Goal: Entertainment & Leisure: Consume media (video, audio)

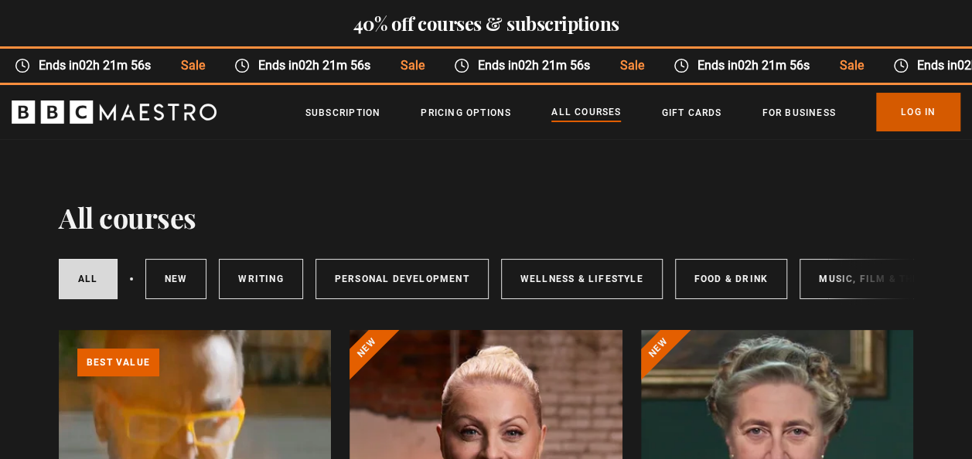
click at [923, 110] on link "Log In" at bounding box center [918, 112] width 84 height 39
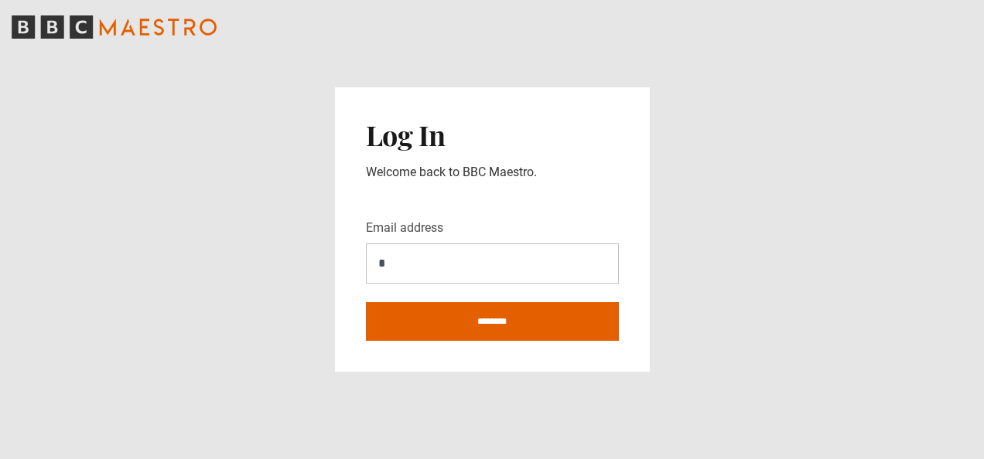
type input "**********"
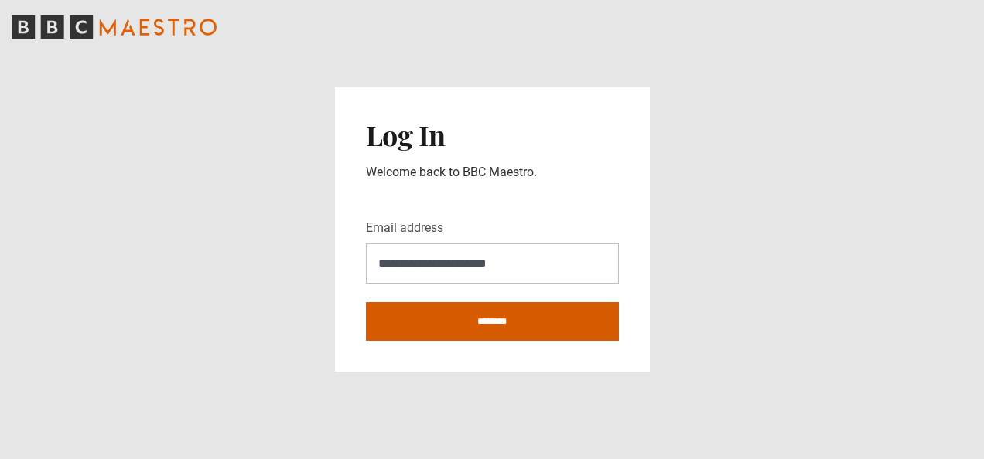
click at [498, 325] on input "********" at bounding box center [492, 321] width 253 height 39
type input "**********"
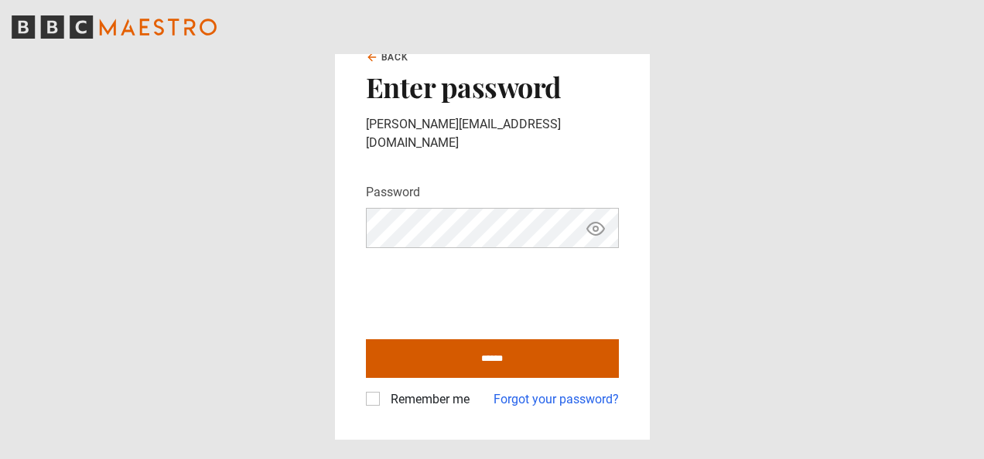
click at [493, 353] on input "******" at bounding box center [492, 359] width 253 height 39
type input "**********"
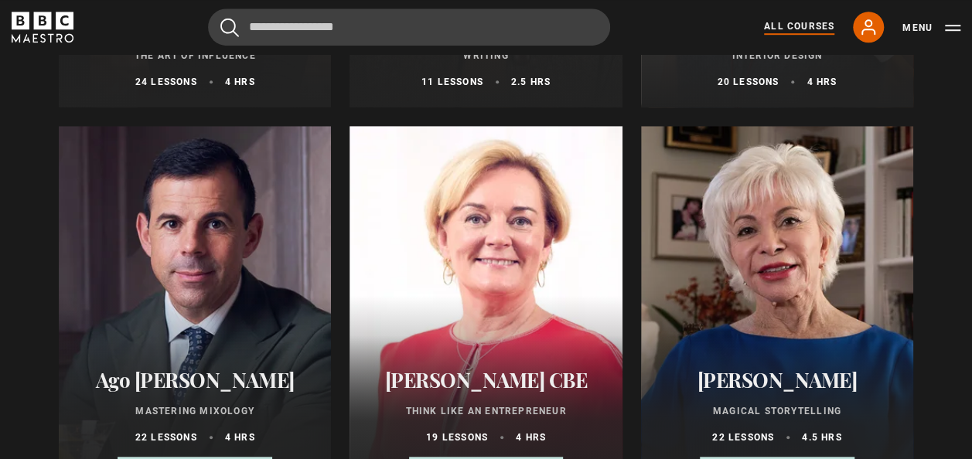
scroll to position [107, 0]
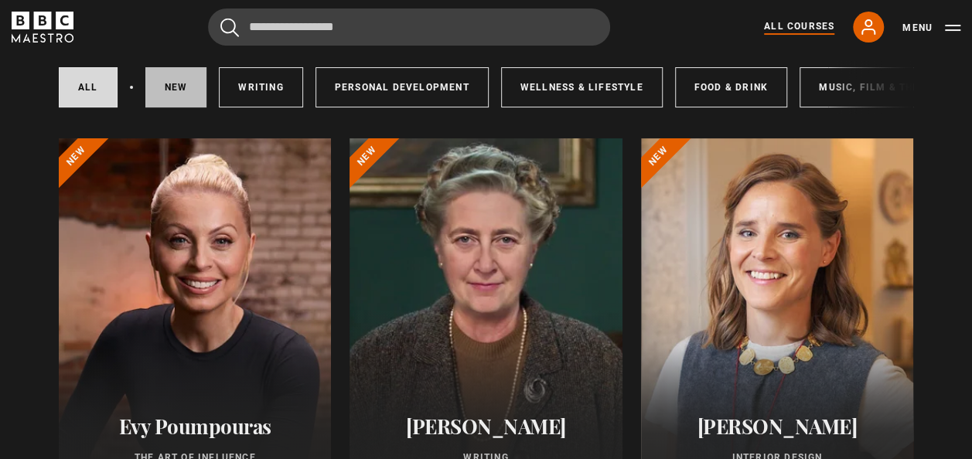
click at [170, 93] on link "New courses" at bounding box center [176, 87] width 62 height 40
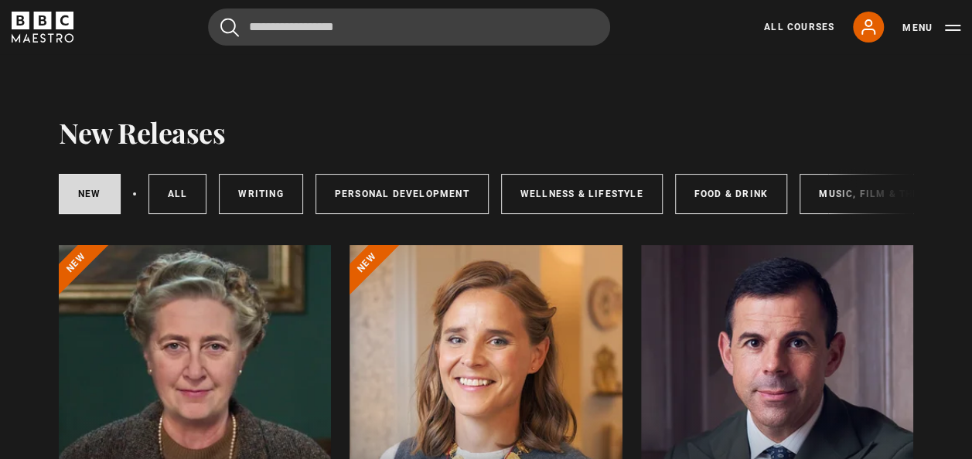
click at [802, 215] on div "New courses All courses Writing Personal Development Wellness & Lifestyle Food …" at bounding box center [486, 194] width 855 height 53
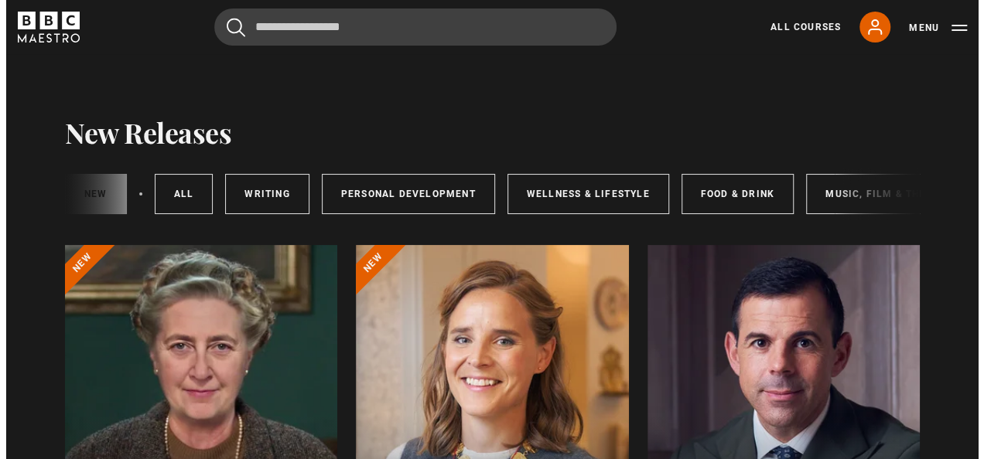
scroll to position [0, 277]
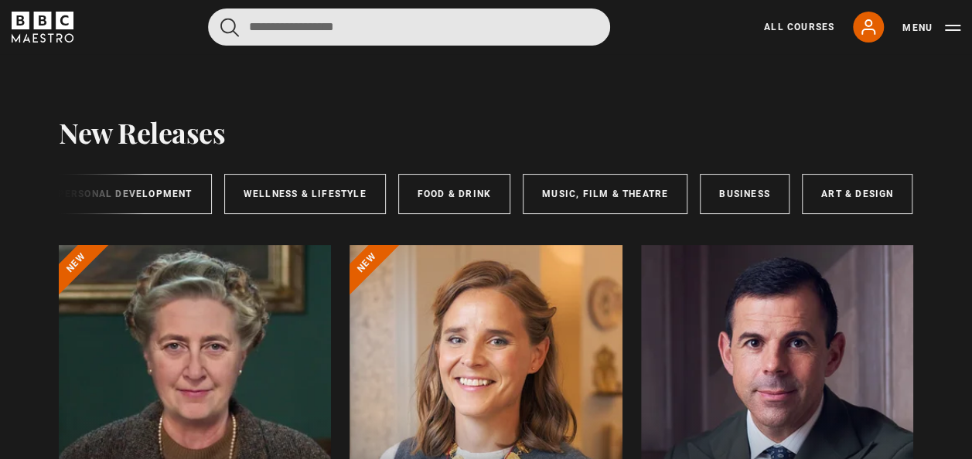
click at [379, 40] on input "Search" at bounding box center [409, 27] width 402 height 37
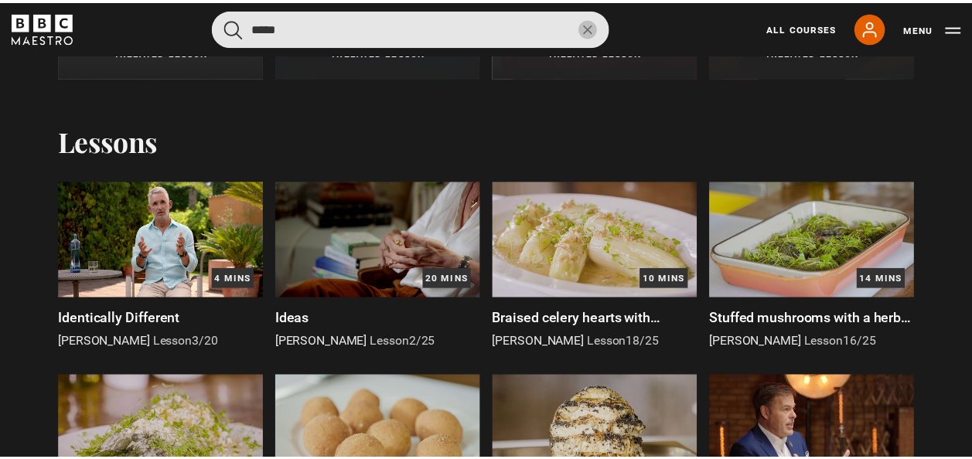
scroll to position [0, 0]
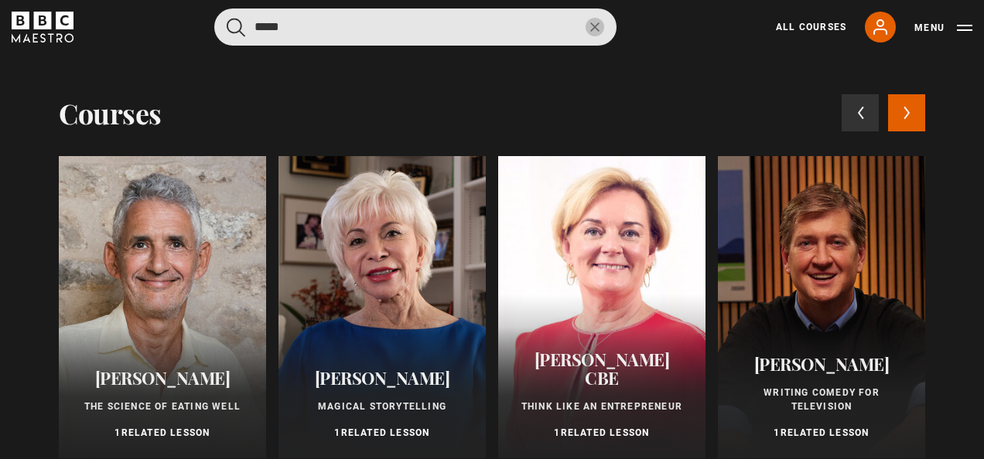
type input "*****"
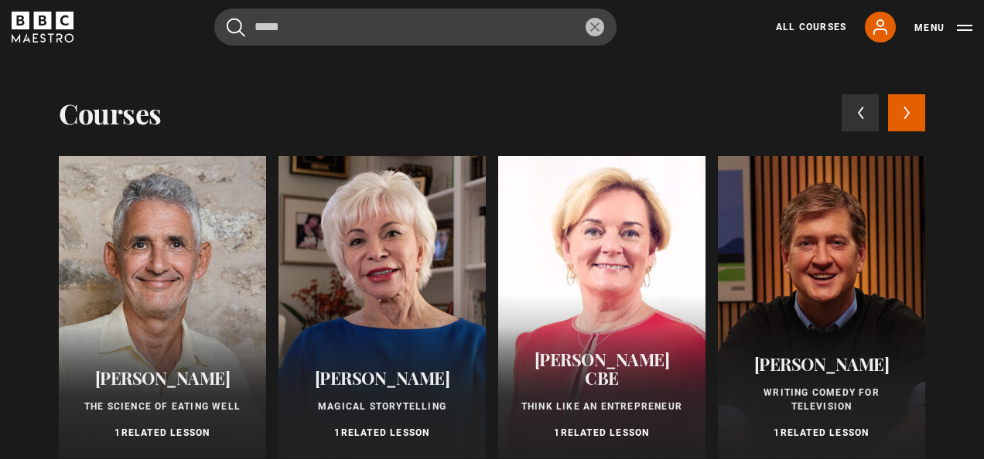
click at [597, 27] on icon "reset" at bounding box center [594, 26] width 9 height 9
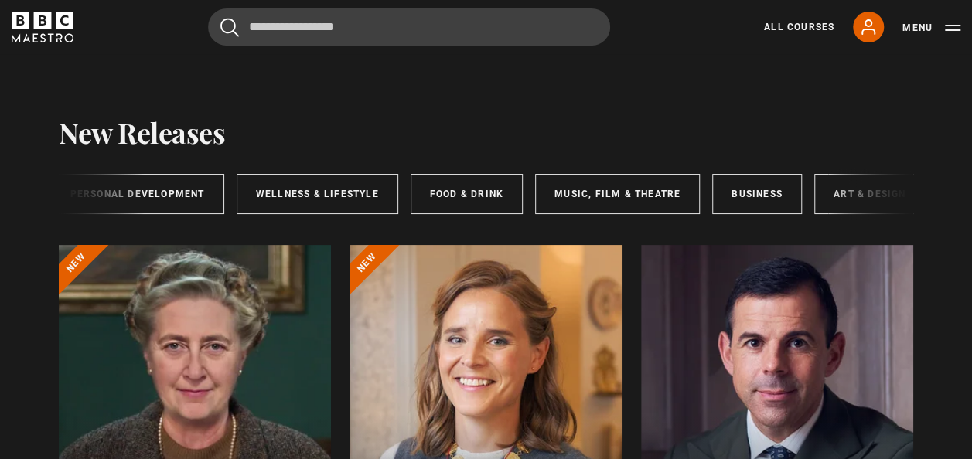
click at [192, 227] on div "New courses All courses Writing Personal Development Wellness & Lifestyle Food …" at bounding box center [486, 191] width 855 height 84
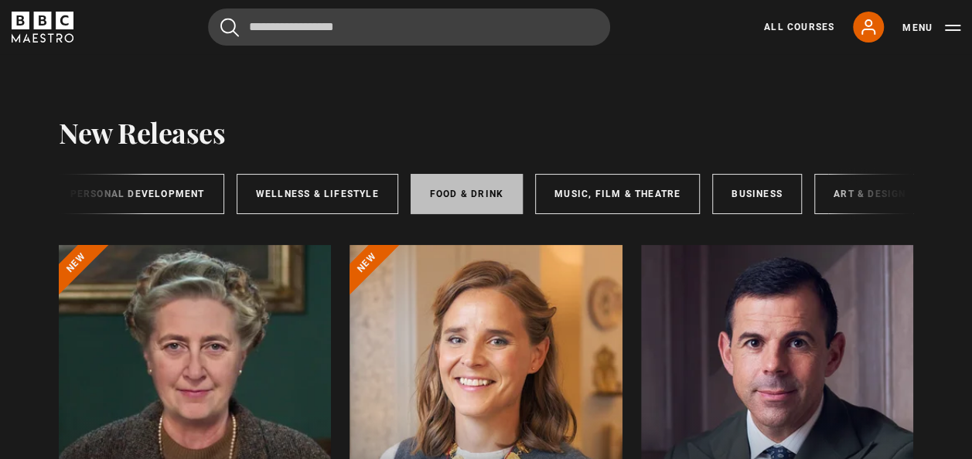
click at [449, 200] on link "Food & Drink" at bounding box center [467, 194] width 112 height 40
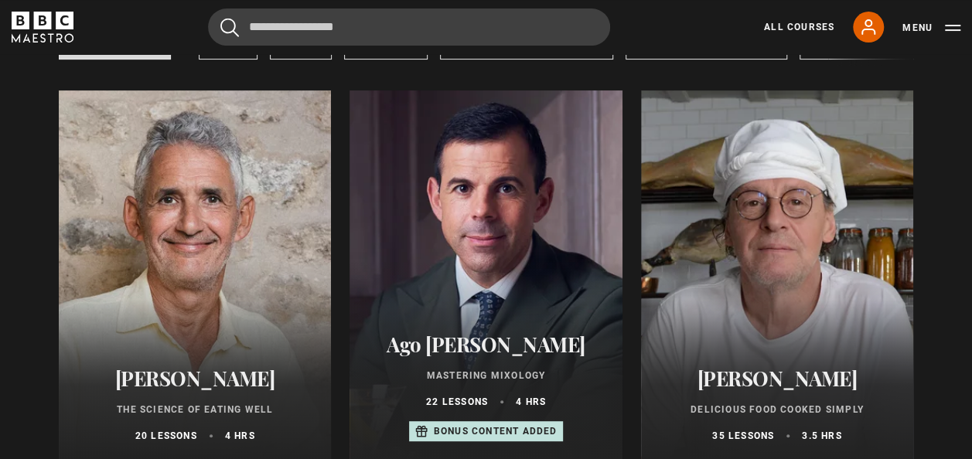
scroll to position [186, 0]
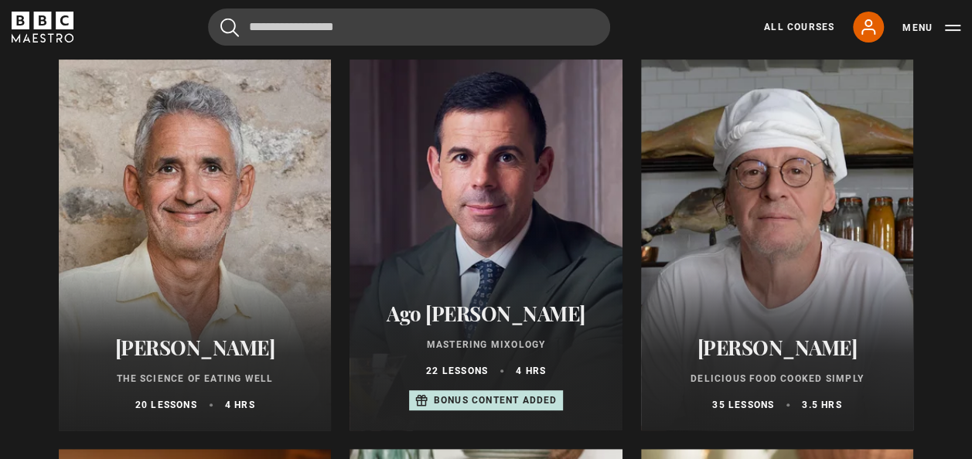
click at [803, 199] on div at bounding box center [777, 245] width 272 height 371
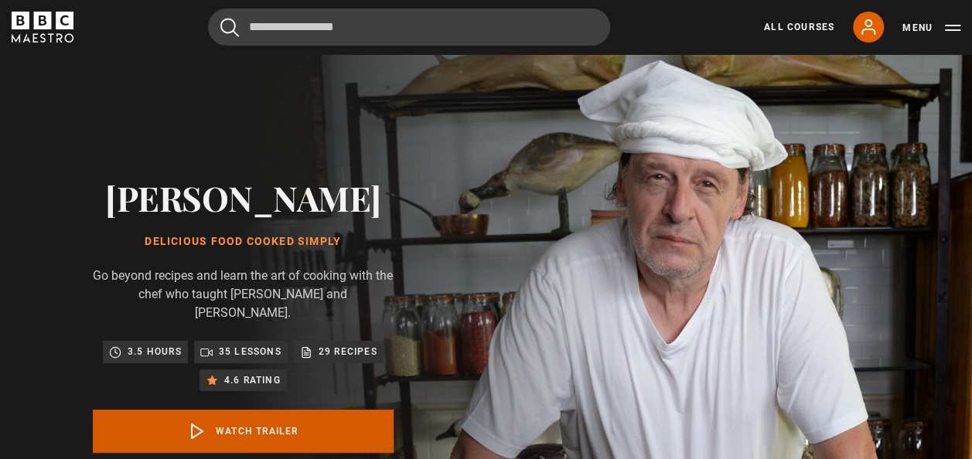
click at [252, 427] on link "Watch Trailer" at bounding box center [243, 431] width 301 height 43
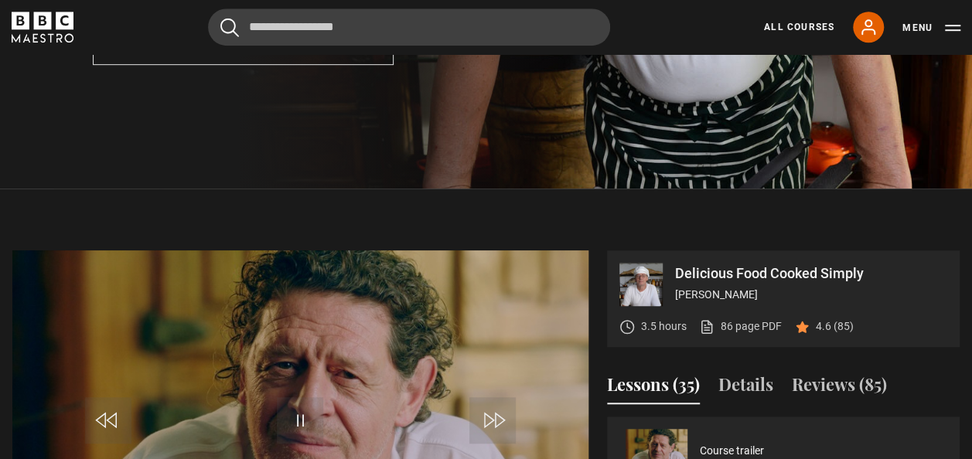
scroll to position [591, 0]
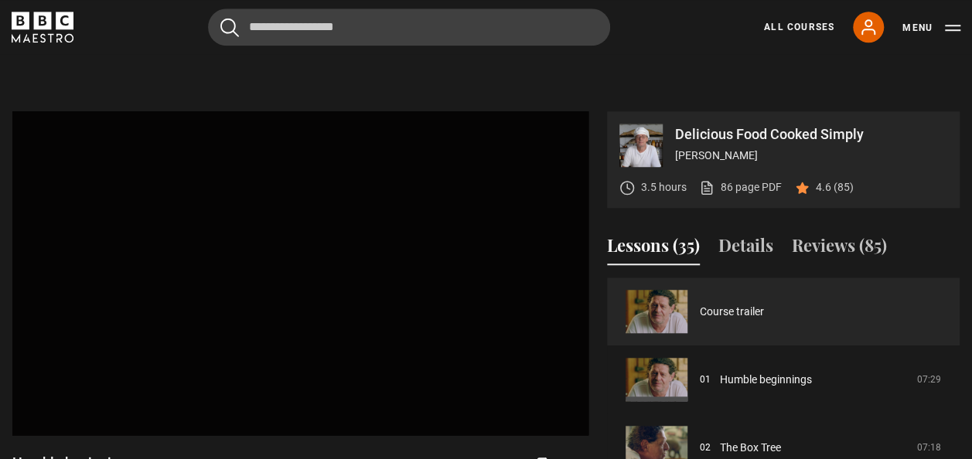
scroll to position [640, 0]
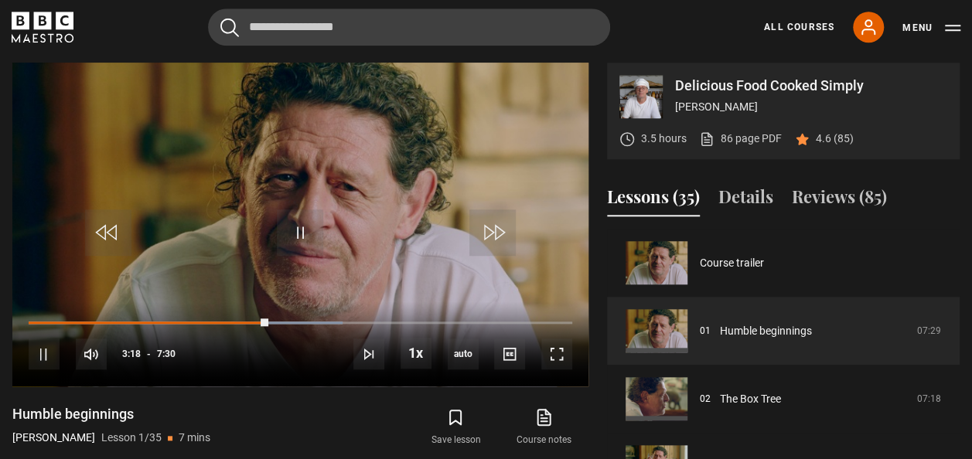
click at [592, 415] on div "Delicious Food Cooked Simply [PERSON_NAME] 3.5 hours 86 page PDF (opens in new …" at bounding box center [485, 313] width 947 height 500
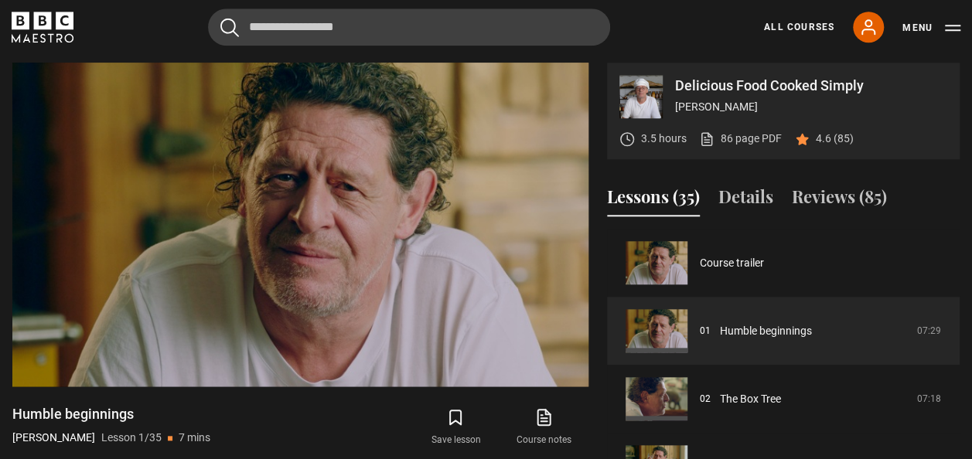
click at [605, 399] on div "Delicious Food Cooked Simply [PERSON_NAME] 3.5 hours 86 page PDF (opens in new …" at bounding box center [485, 313] width 947 height 500
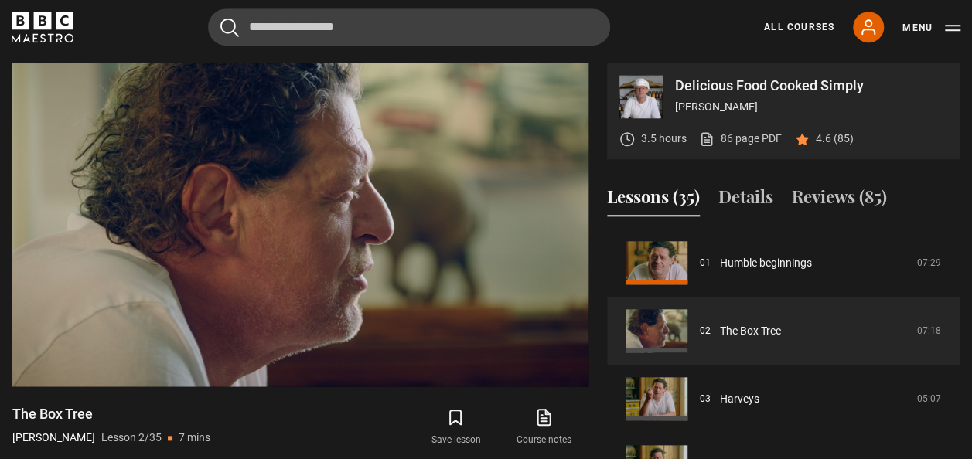
scroll to position [360, 0]
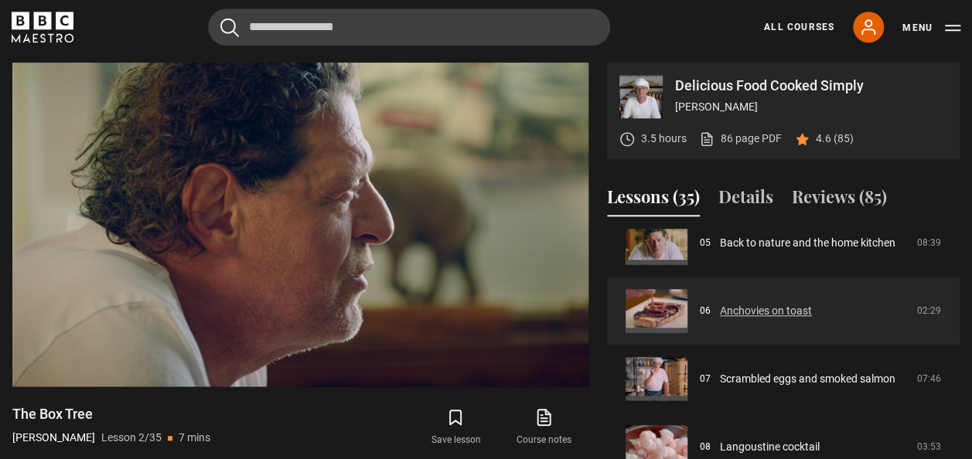
click at [734, 309] on link "Anchovies on toast" at bounding box center [766, 311] width 92 height 16
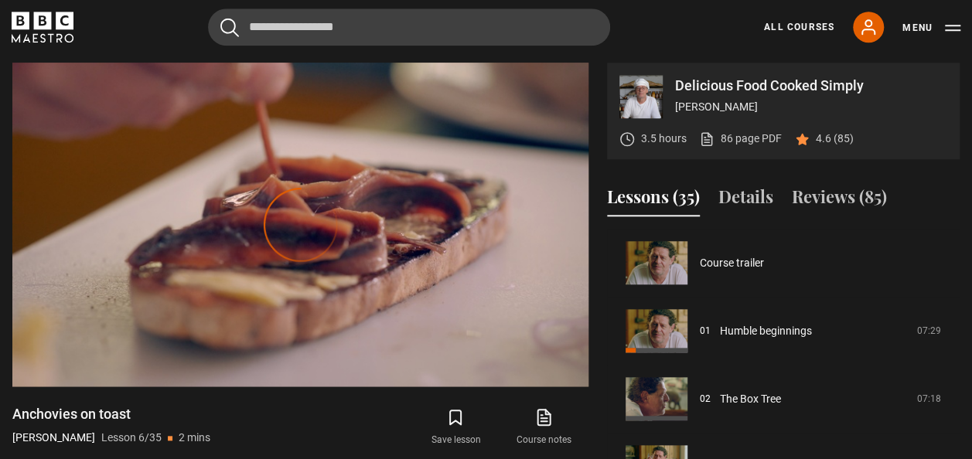
scroll to position [340, 0]
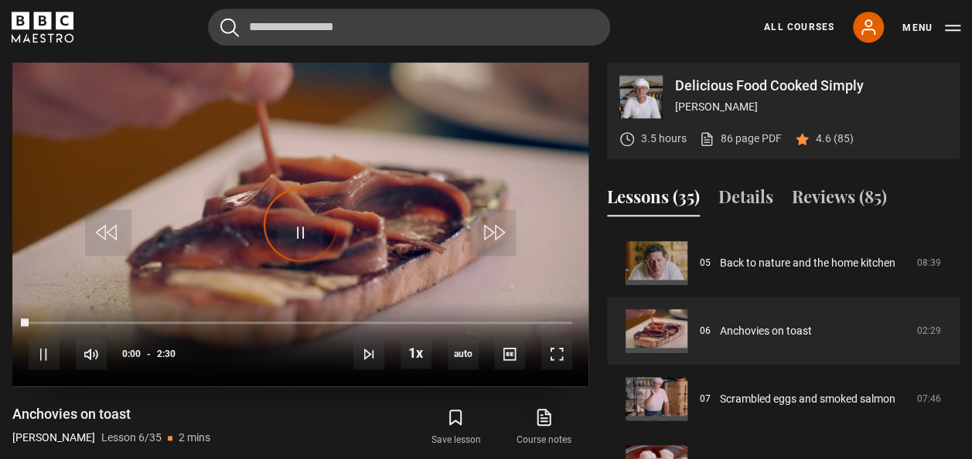
click at [301, 227] on div "Video Player is loading." at bounding box center [300, 224] width 77 height 77
click at [56, 357] on span "Video Player" at bounding box center [44, 354] width 31 height 31
click at [557, 351] on span "Video Player" at bounding box center [556, 354] width 31 height 31
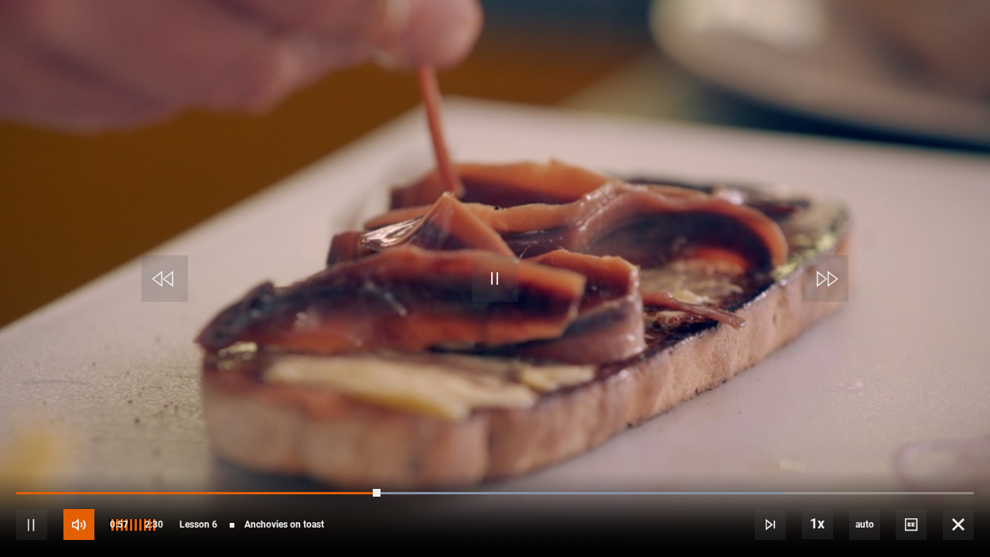
click at [84, 459] on span "Video Player" at bounding box center [78, 524] width 31 height 31
click at [82, 459] on span "Video Player" at bounding box center [78, 524] width 31 height 31
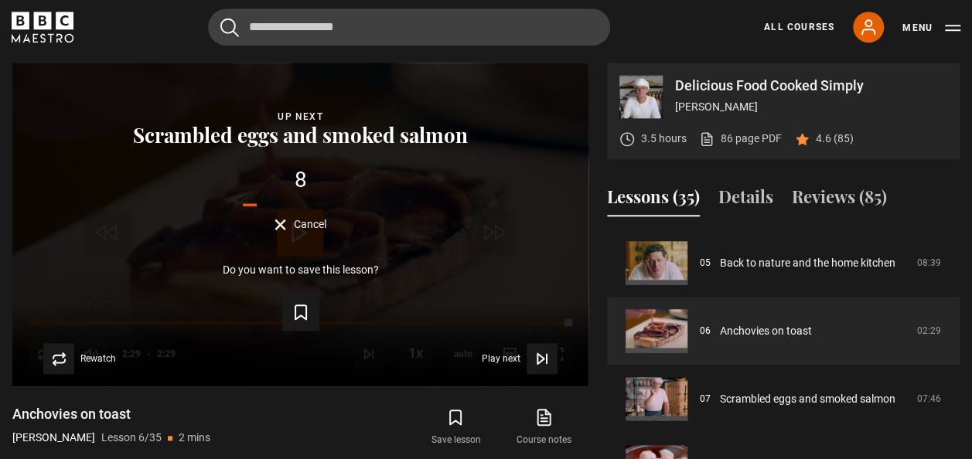
click at [595, 384] on div "Delicious Food Cooked Simply Marco Pierre White 3.5 hours 86 page PDF (opens in…" at bounding box center [485, 313] width 947 height 500
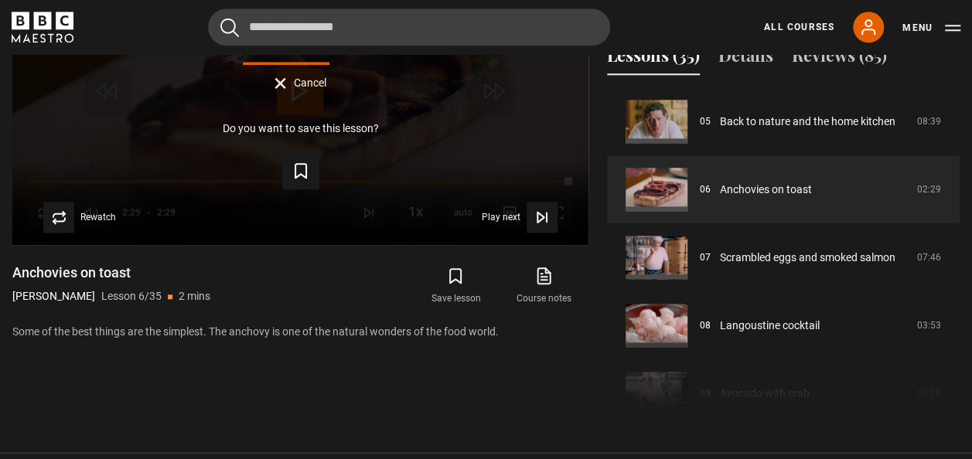
scroll to position [794, 0]
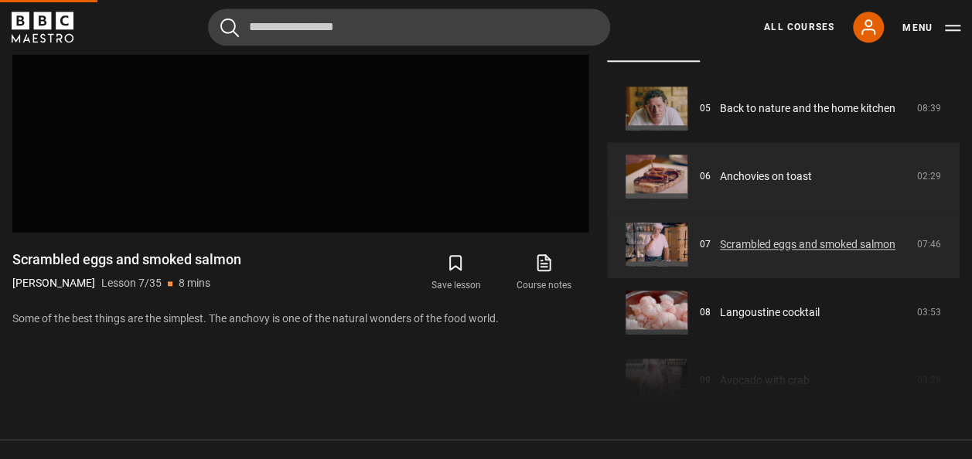
click at [821, 240] on link "Scrambled eggs and smoked salmon" at bounding box center [808, 245] width 176 height 16
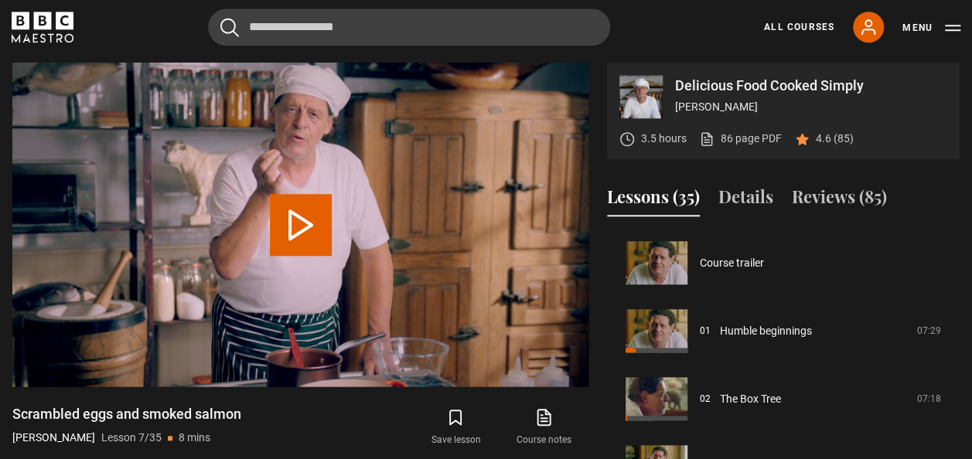
scroll to position [408, 0]
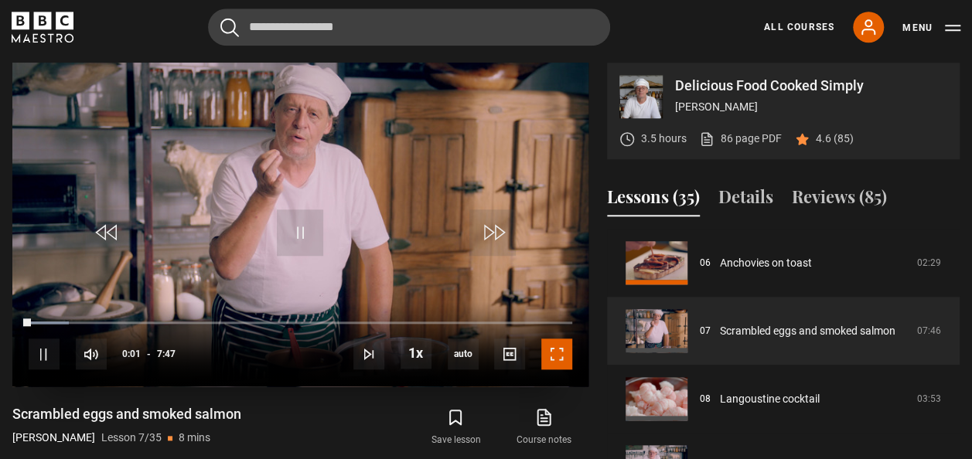
click at [557, 349] on span "Video Player" at bounding box center [556, 354] width 31 height 31
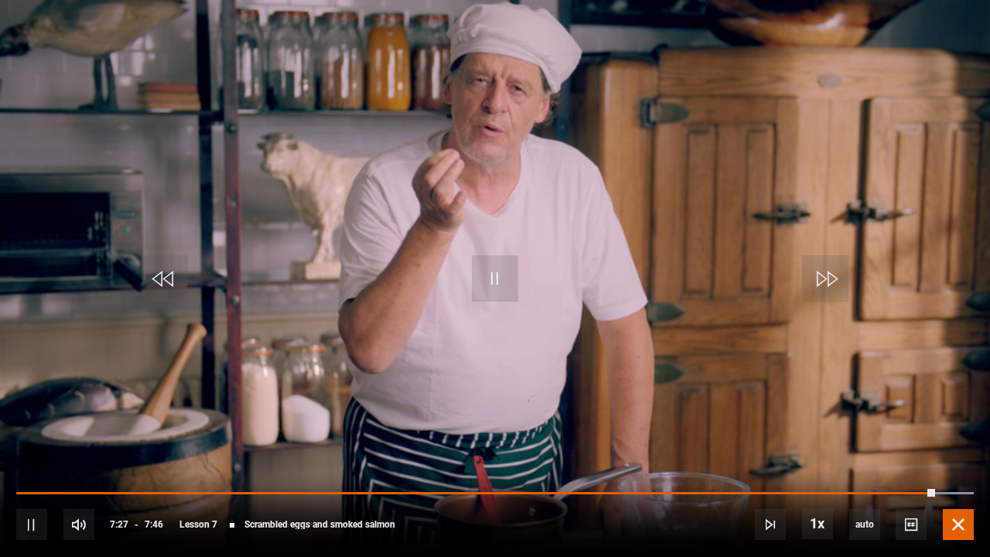
click at [952, 459] on span "Video Player" at bounding box center [958, 524] width 31 height 31
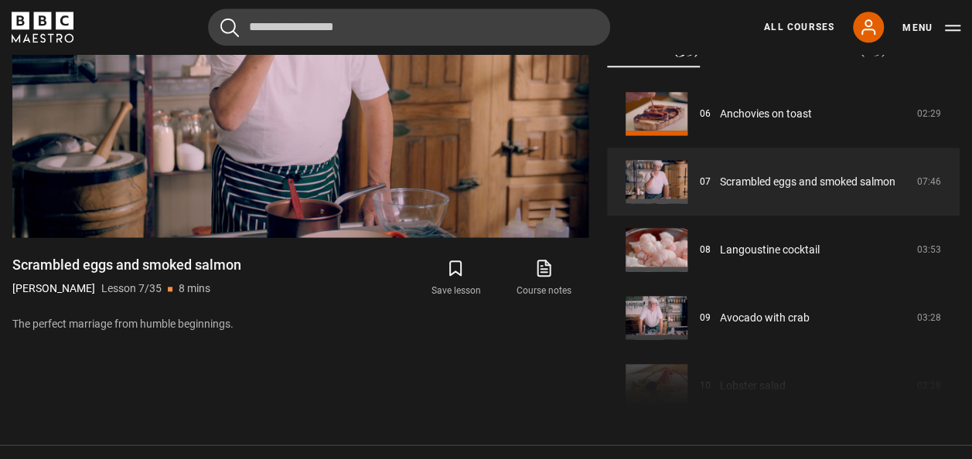
scroll to position [794, 0]
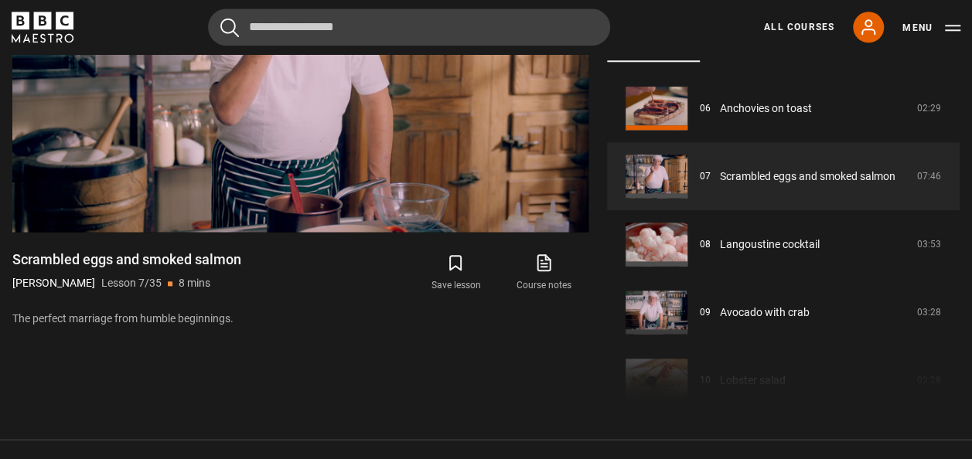
click at [958, 341] on div "Course trailer 01 Humble beginnings 07:29 02 The Box Tree 07:18 03 Harveys 05:0…" at bounding box center [783, 241] width 353 height 334
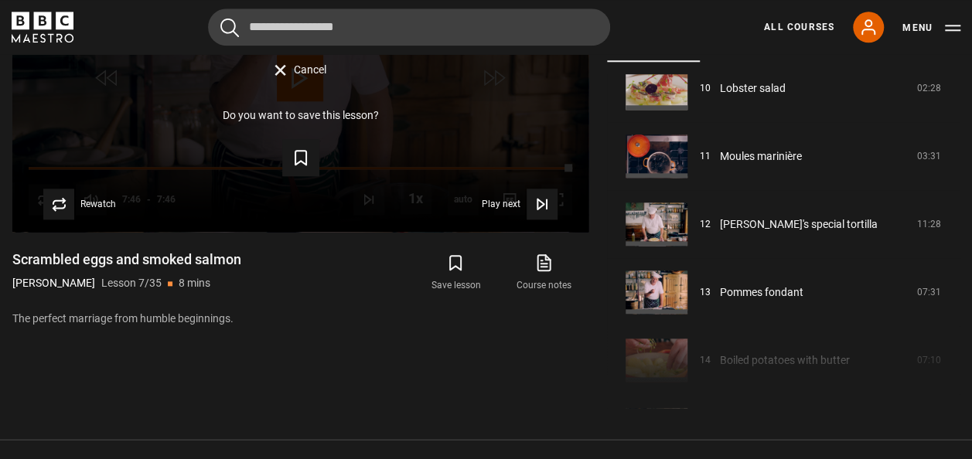
scroll to position [732, 0]
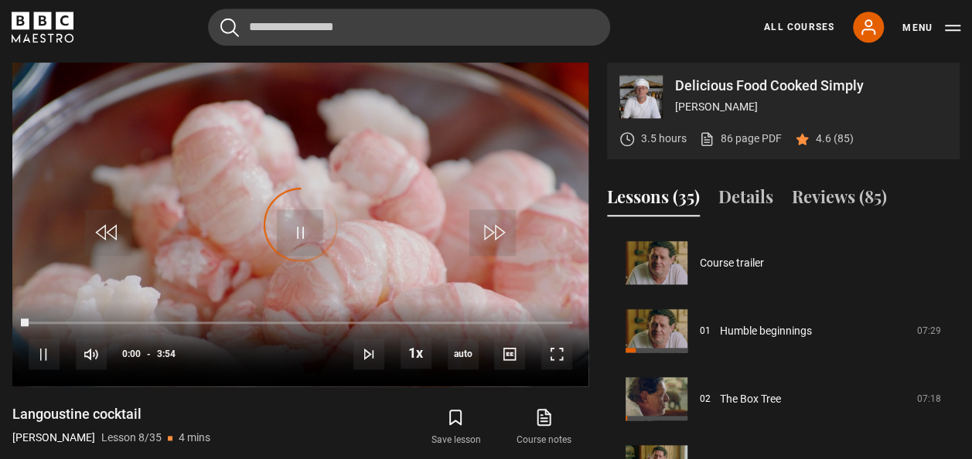
scroll to position [476, 0]
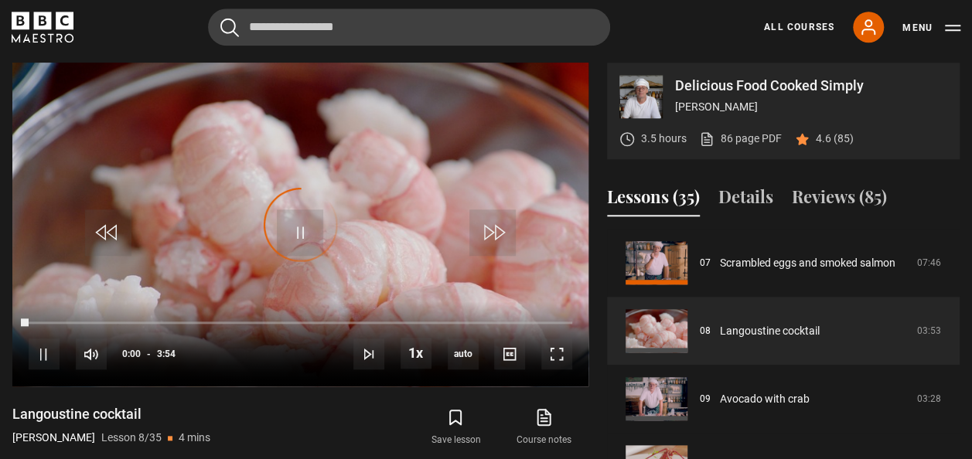
click at [765, 115] on div "Delicious Food Cooked Simply Marco Pierre White" at bounding box center [811, 96] width 272 height 43
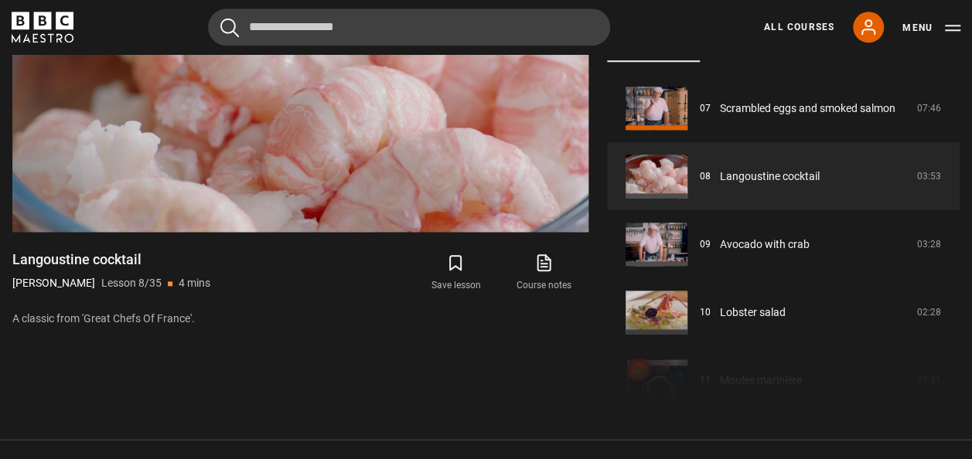
scroll to position [769, 0]
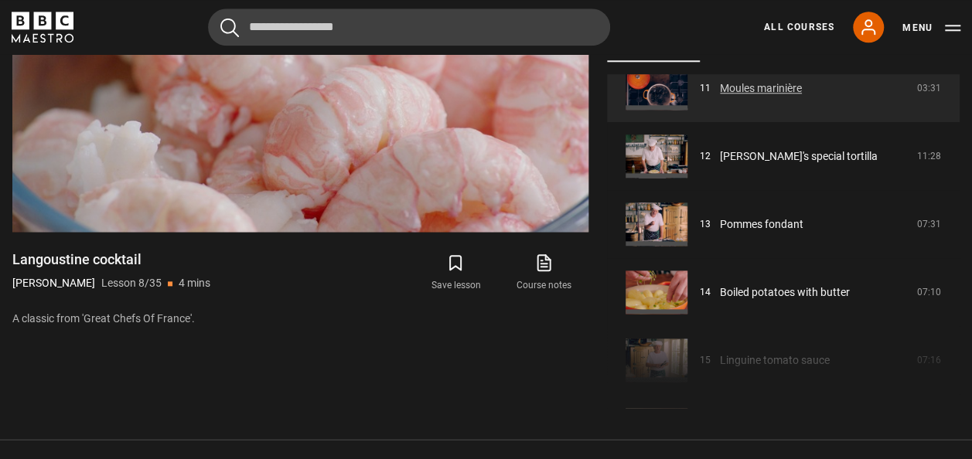
click at [730, 81] on link "Moules marinière" at bounding box center [761, 88] width 82 height 16
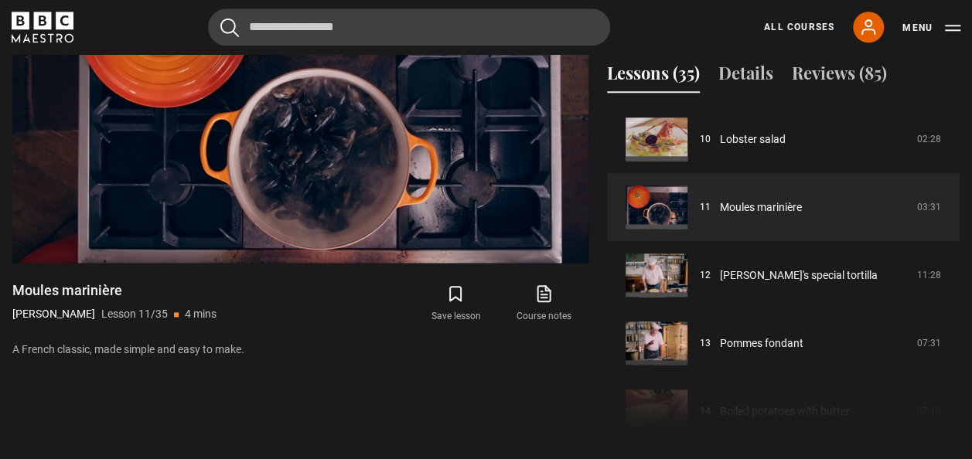
scroll to position [794, 0]
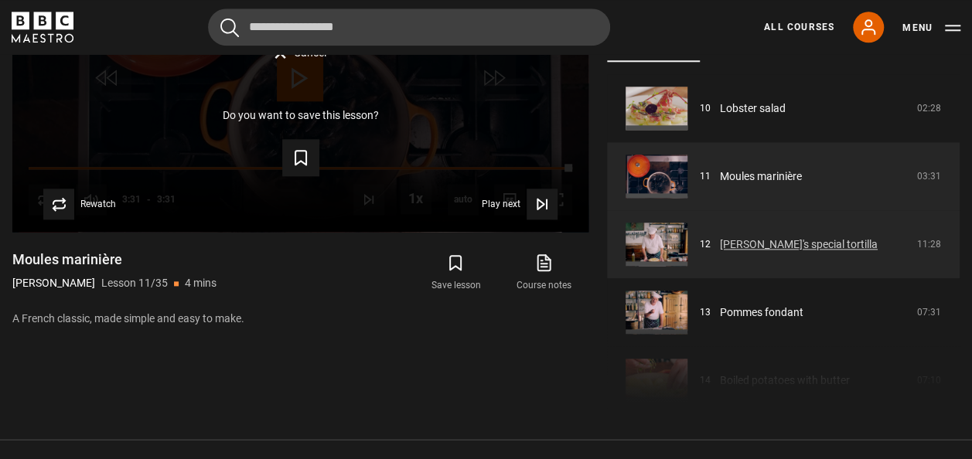
click at [878, 237] on link "[PERSON_NAME]'s special tortilla" at bounding box center [799, 245] width 158 height 16
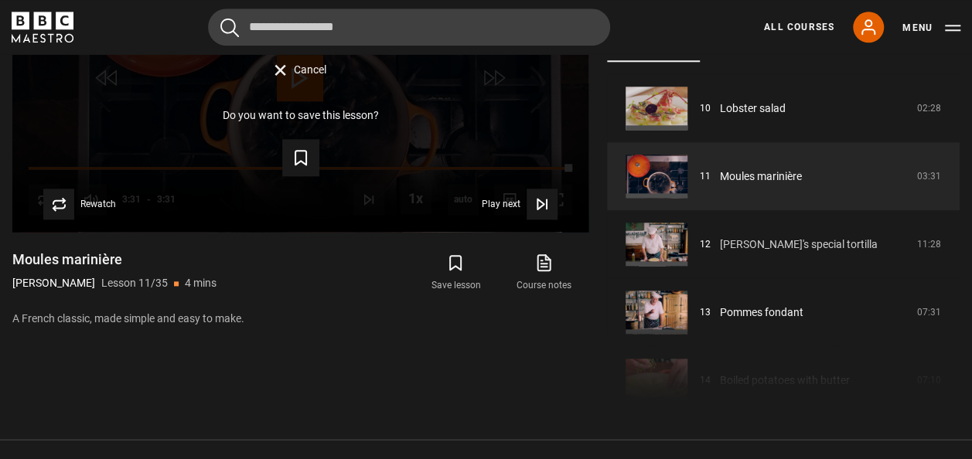
scroll to position [973, 0]
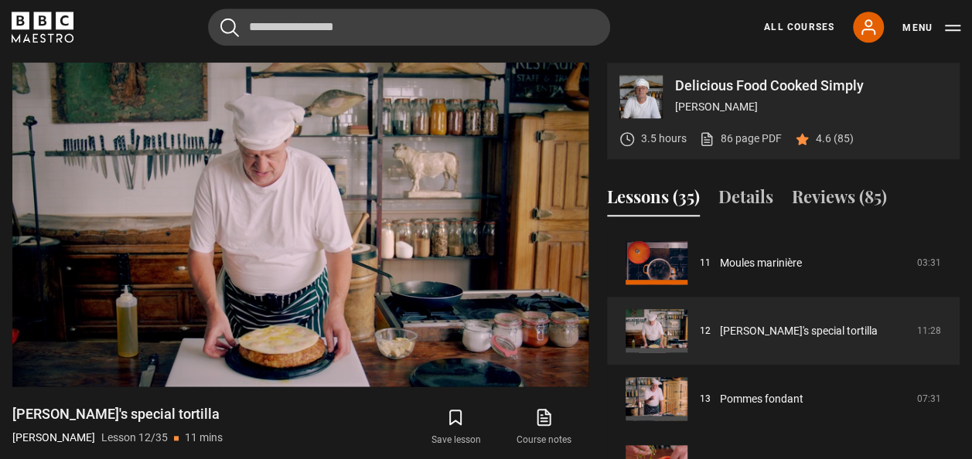
scroll to position [1041, 0]
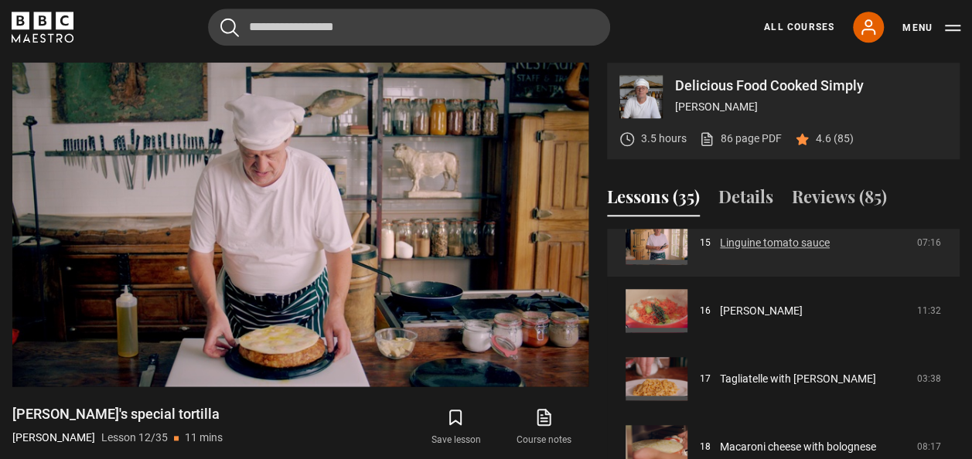
click at [794, 246] on link "Linguine tomato sauce" at bounding box center [775, 243] width 110 height 16
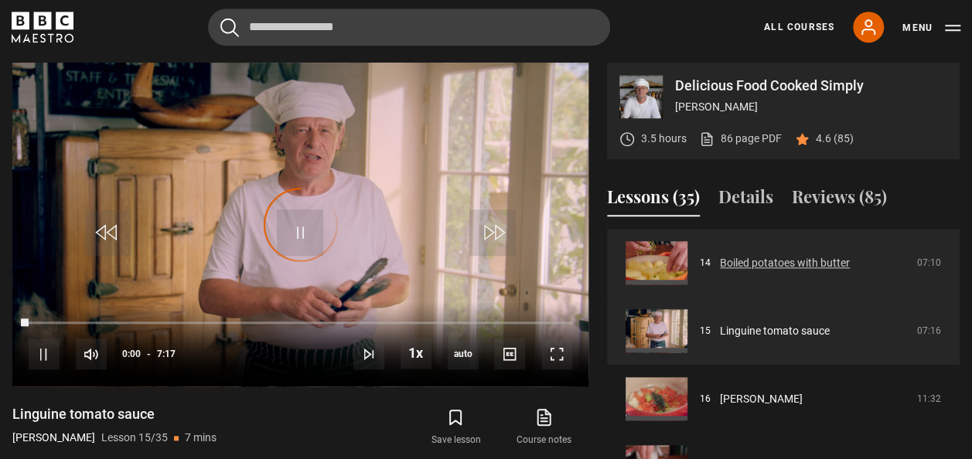
click at [791, 255] on link "Boiled potatoes with butter" at bounding box center [785, 263] width 130 height 16
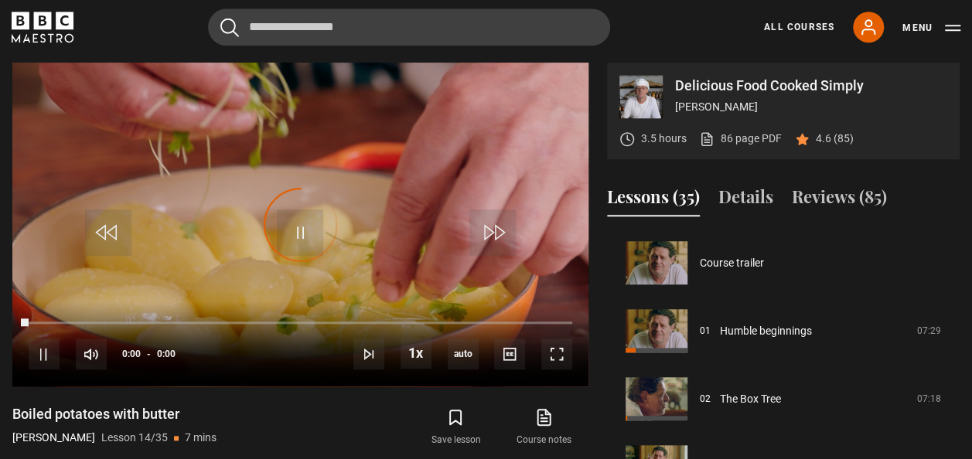
scroll to position [885, 0]
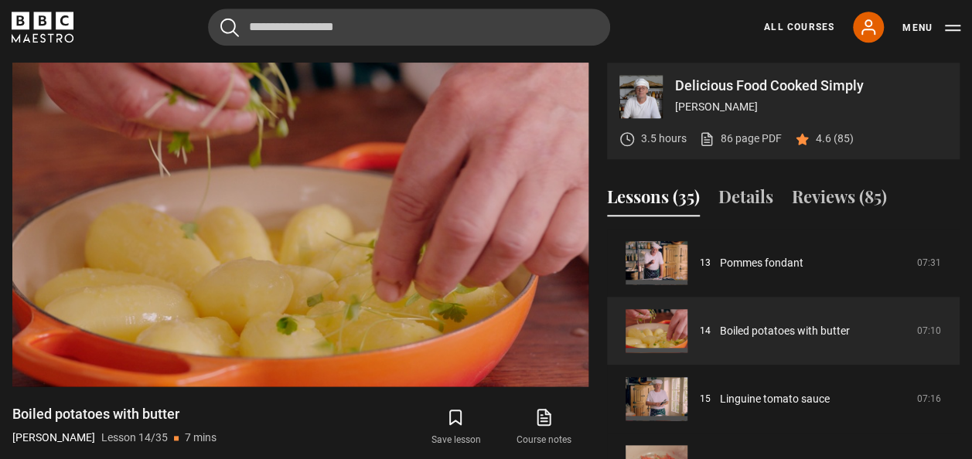
click at [961, 339] on div "Delicious Food Cooked Simply [PERSON_NAME] 3.5 hours 86 page PDF (opens in new …" at bounding box center [486, 313] width 972 height 500
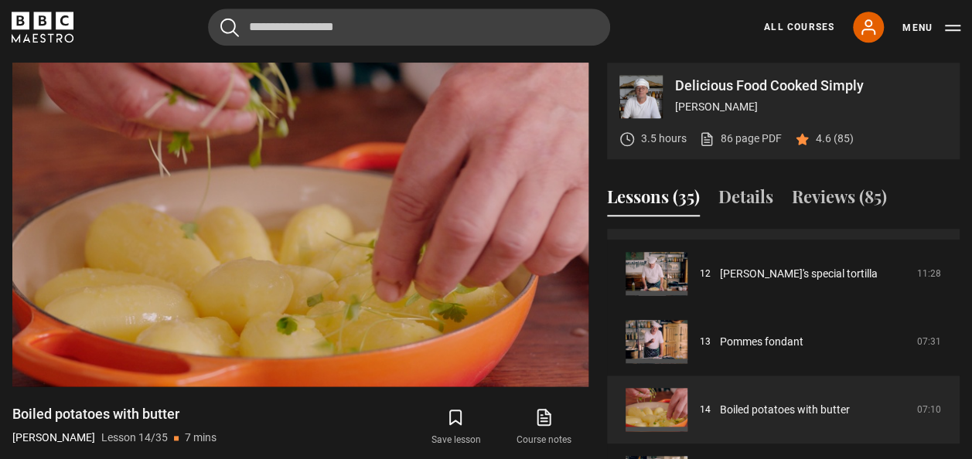
scroll to position [809, 0]
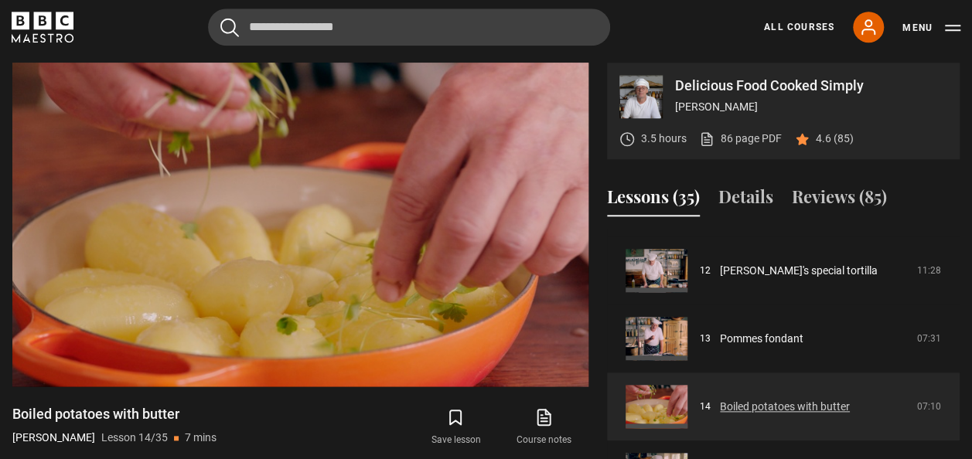
click at [843, 408] on link "Boiled potatoes with butter" at bounding box center [785, 407] width 130 height 16
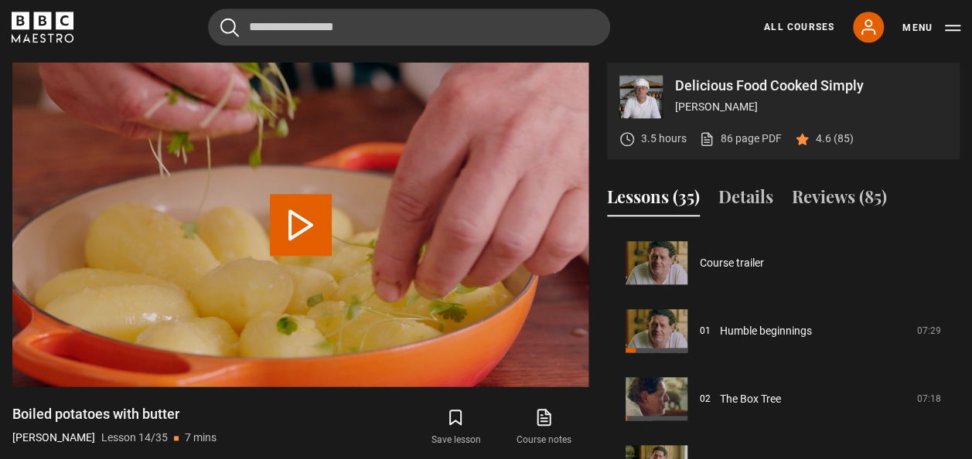
scroll to position [885, 0]
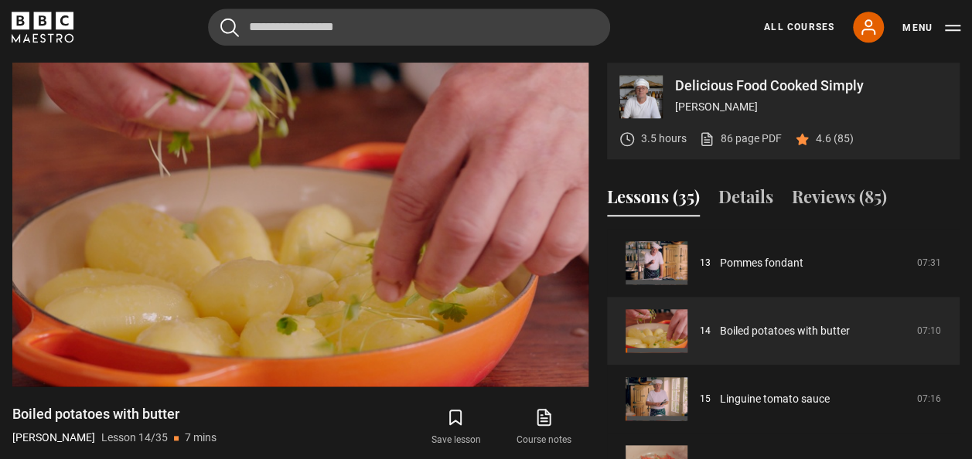
click at [459, 387] on div "Video Player is loading. Play Lesson Boiled potatoes with butter 10s Skip Back …" at bounding box center [300, 313] width 576 height 500
click at [461, 387] on div "Video Player is loading. Play Lesson Boiled potatoes with butter 10s Skip Back …" at bounding box center [300, 313] width 576 height 500
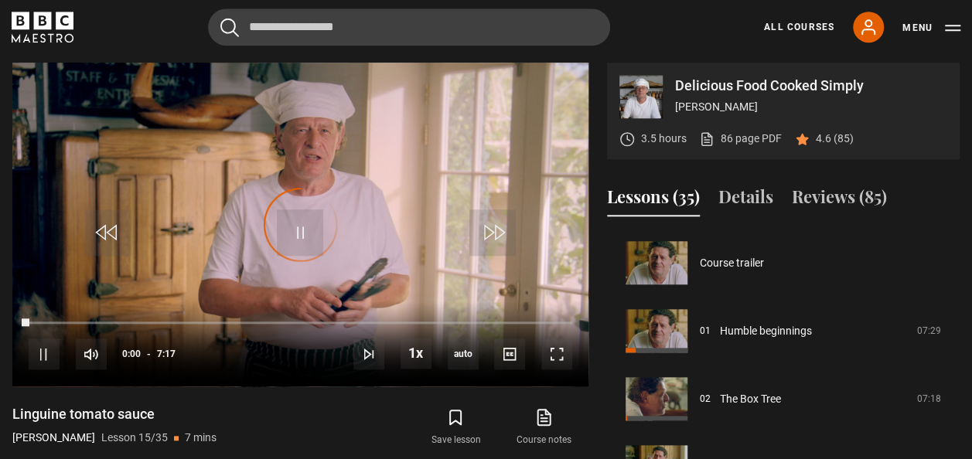
scroll to position [953, 0]
